Goal: Task Accomplishment & Management: Manage account settings

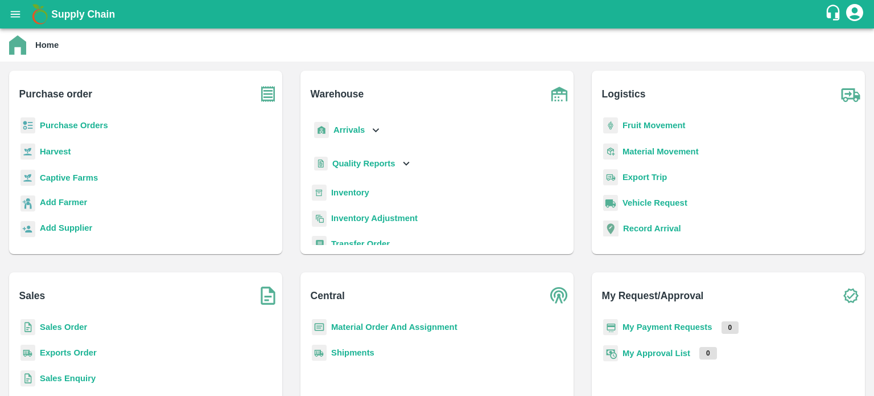
click at [353, 192] on b "Inventory" at bounding box center [350, 192] width 38 height 9
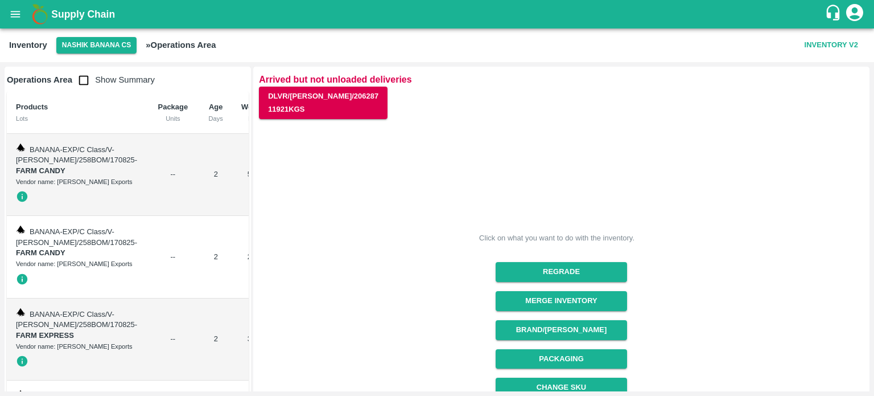
click at [87, 85] on input "checkbox" at bounding box center [83, 80] width 23 height 23
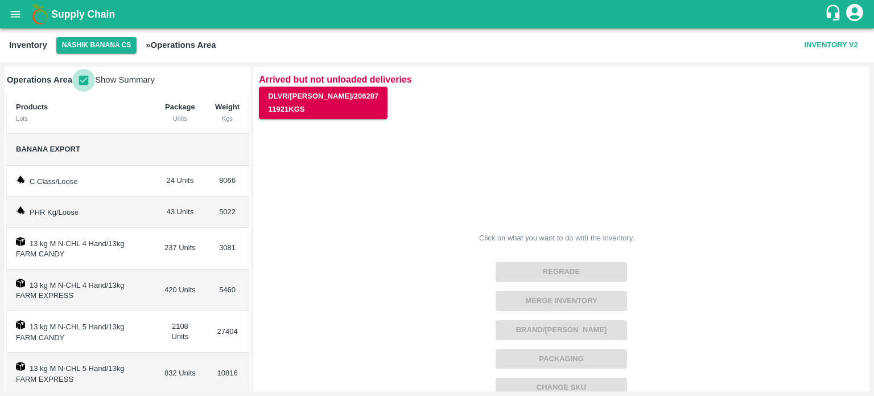
click at [87, 81] on input "checkbox" at bounding box center [83, 80] width 23 height 23
checkbox input "false"
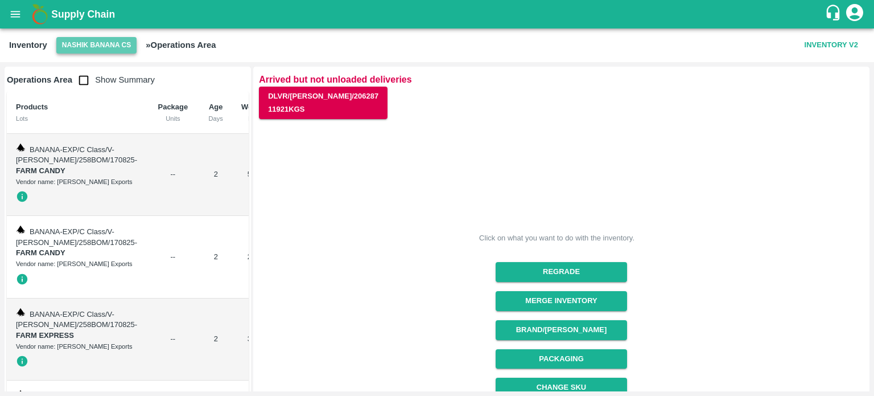
click at [102, 41] on button "Nashik Banana CS" at bounding box center [96, 45] width 81 height 17
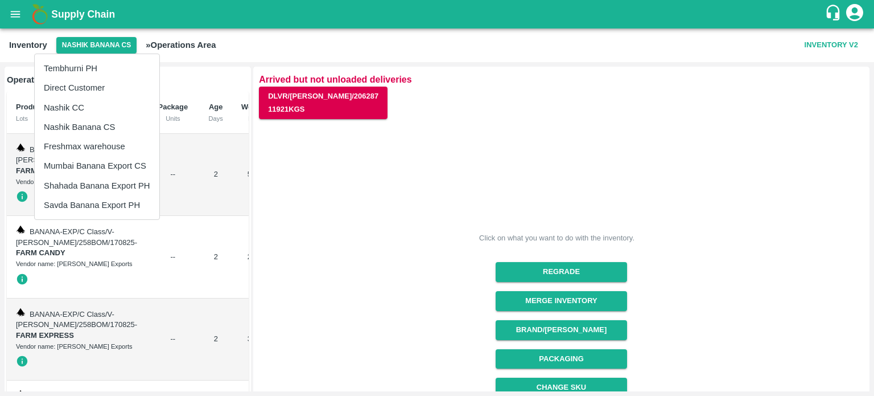
click at [79, 72] on li "Tembhurni PH" at bounding box center [97, 68] width 125 height 19
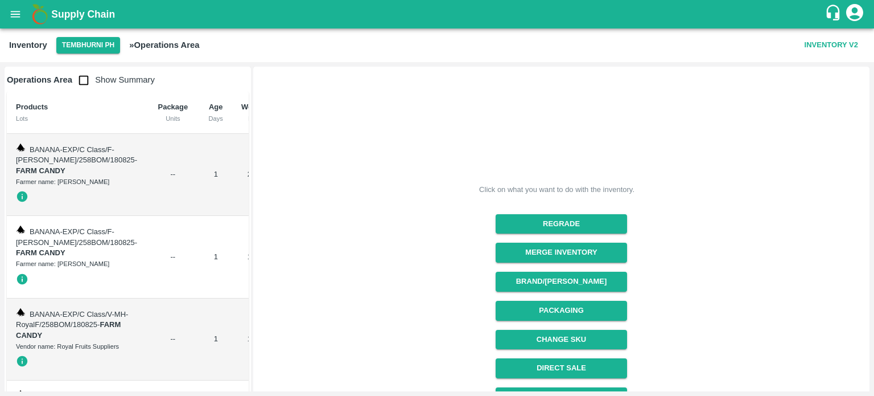
click at [86, 82] on input "checkbox" at bounding box center [83, 80] width 23 height 23
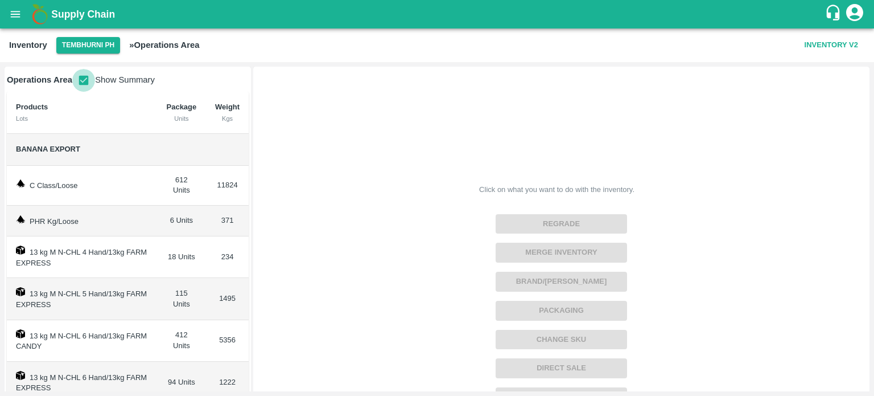
click at [87, 78] on input "checkbox" at bounding box center [83, 80] width 23 height 23
checkbox input "false"
